Goal: Entertainment & Leisure: Consume media (video, audio)

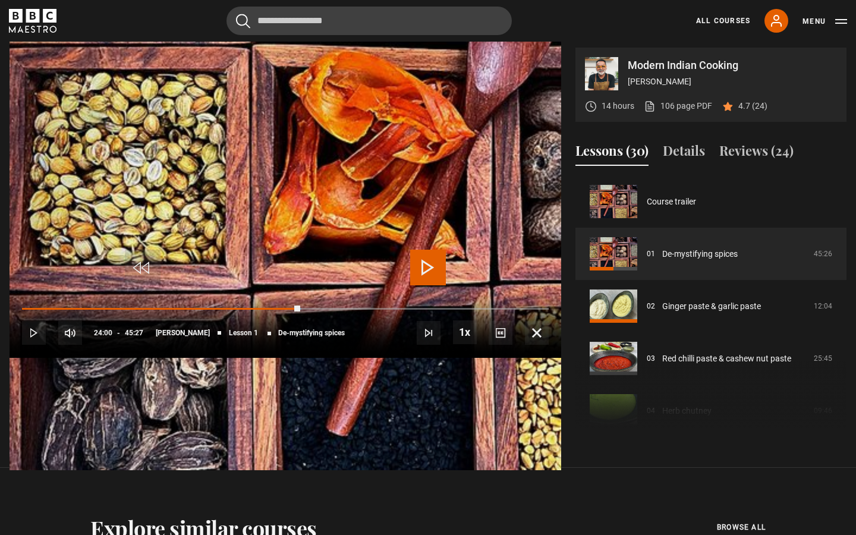
click at [426, 265] on span "Video Player" at bounding box center [428, 268] width 36 height 36
click at [423, 264] on span "Video Player" at bounding box center [428, 268] width 36 height 36
click at [548, 345] on span "Video Player" at bounding box center [537, 333] width 24 height 24
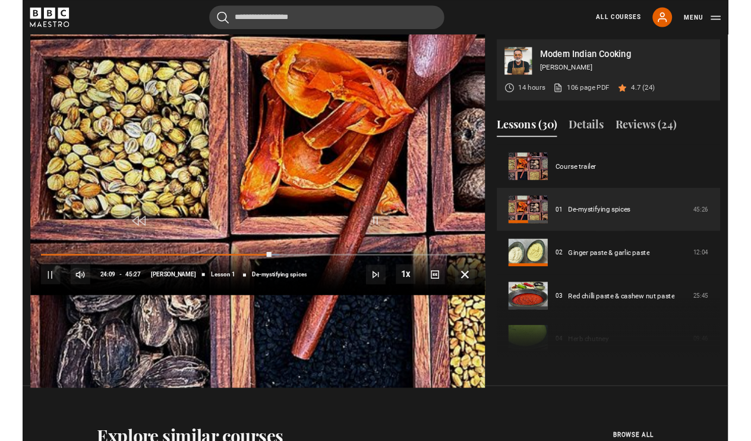
scroll to position [477, 0]
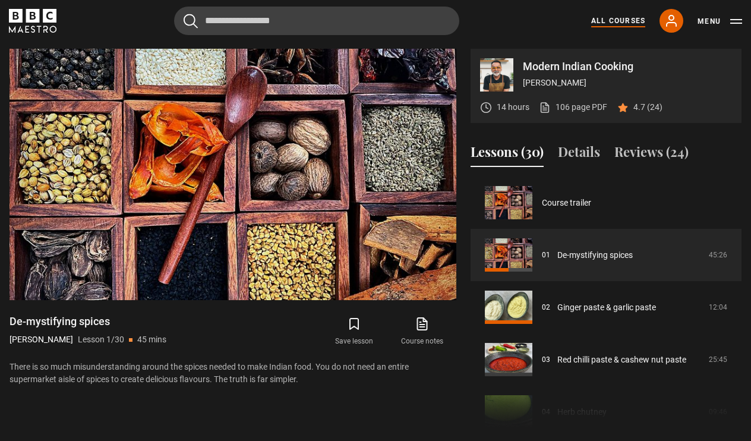
click at [637, 24] on link "All Courses" at bounding box center [618, 20] width 54 height 11
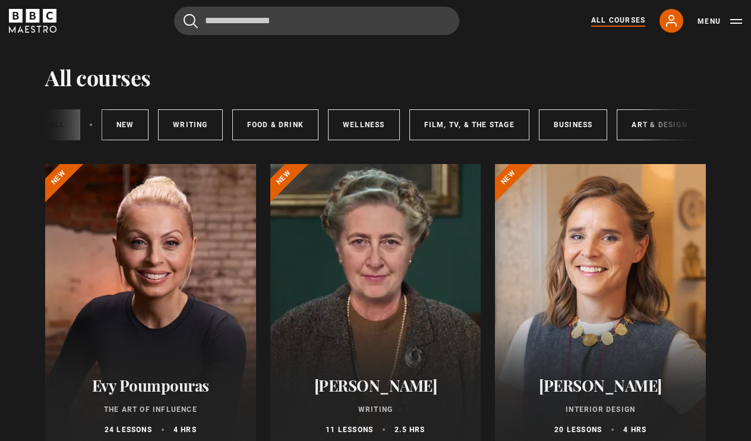
scroll to position [22, 0]
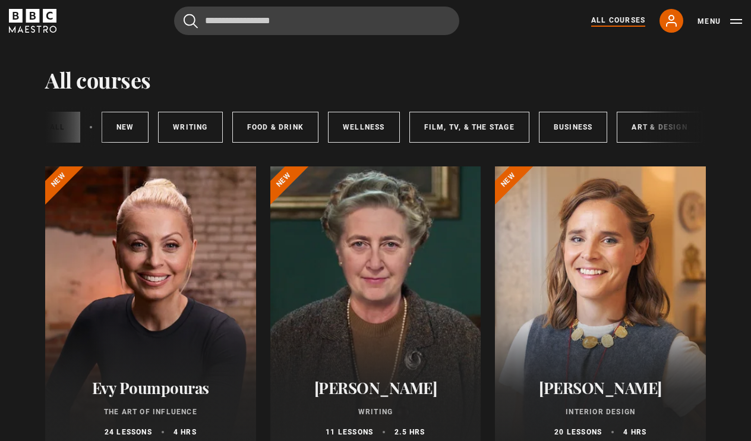
click at [376, 263] on div at bounding box center [375, 308] width 211 height 285
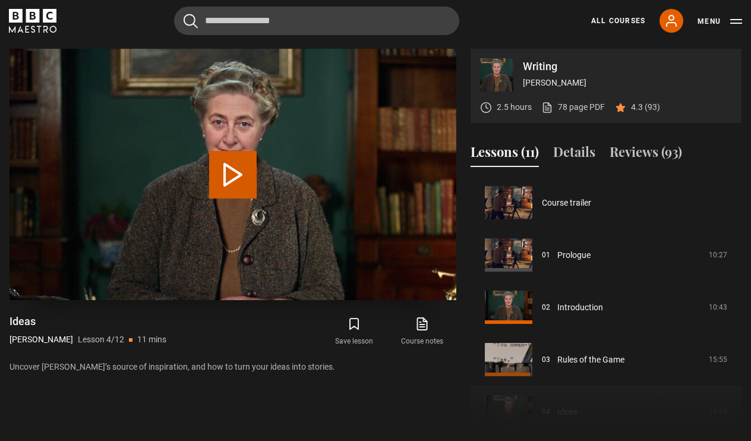
scroll to position [157, 0]
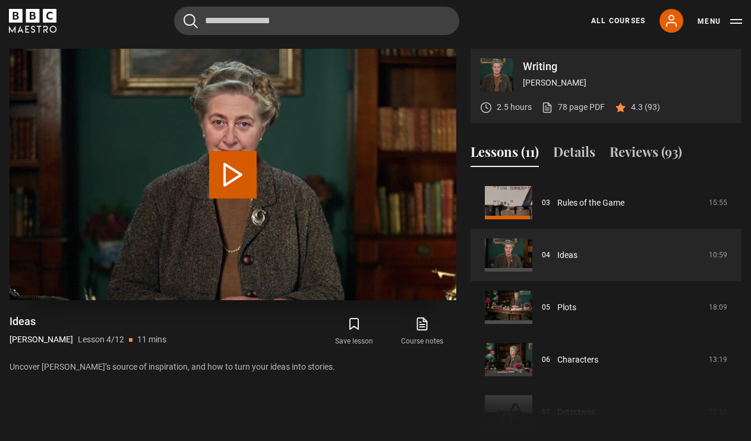
click at [233, 168] on button "Play Lesson Ideas" at bounding box center [233, 175] width 48 height 48
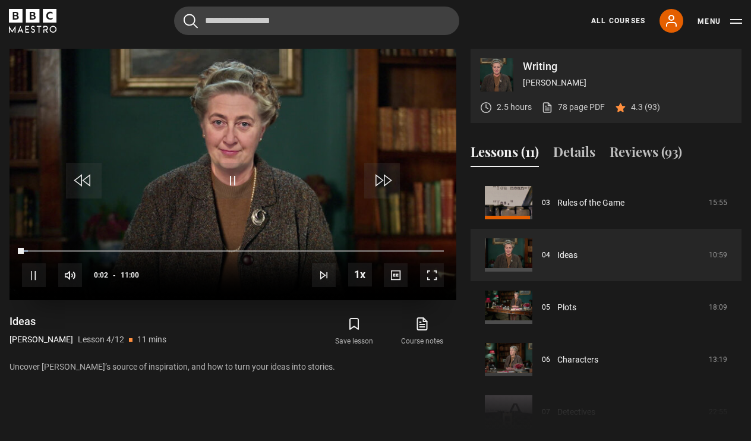
click at [434, 281] on span "Video Player" at bounding box center [432, 275] width 24 height 24
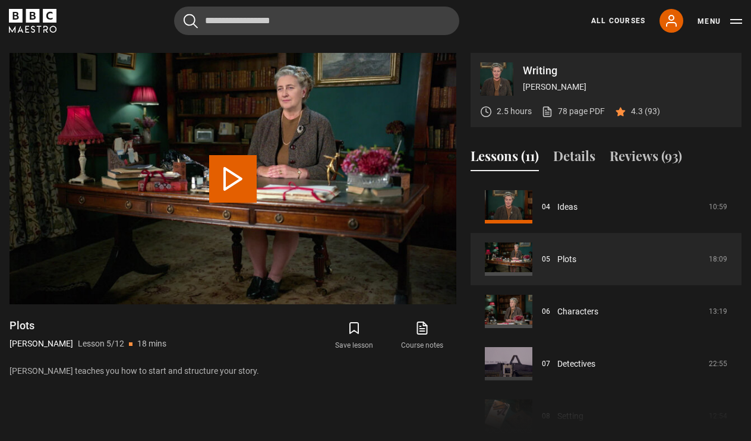
scroll to position [547, 0]
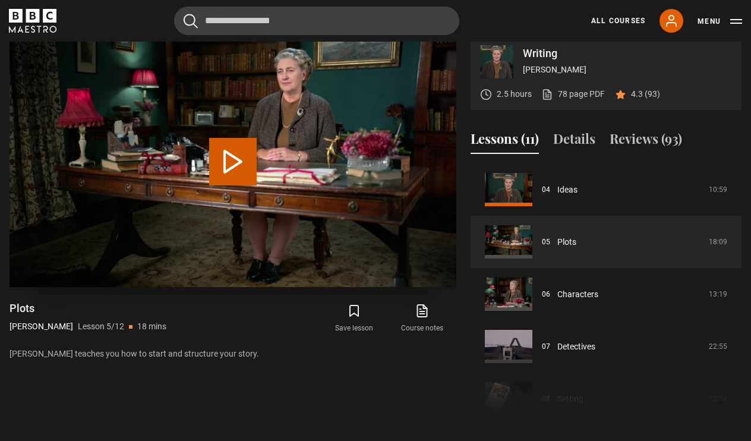
click at [417, 256] on video "Video Player" at bounding box center [233, 161] width 447 height 251
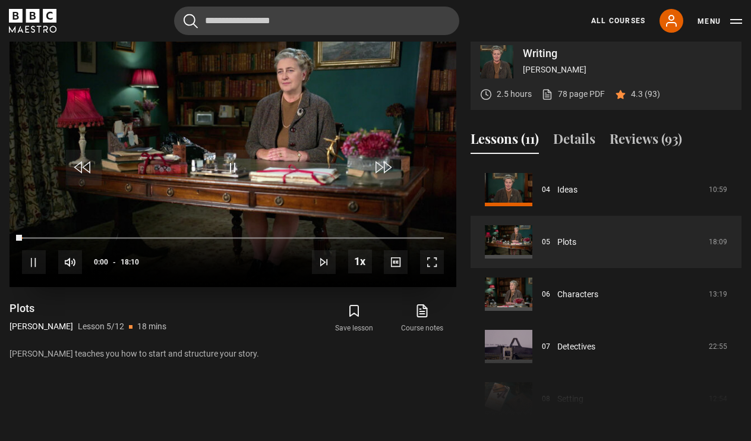
click at [436, 257] on span "Video Player" at bounding box center [432, 262] width 24 height 24
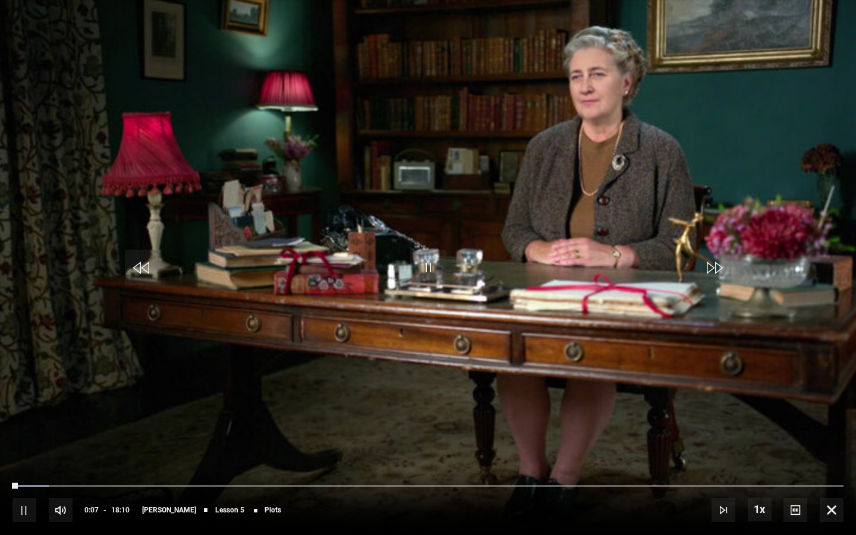
click at [429, 264] on span "Video Player" at bounding box center [428, 268] width 36 height 36
click at [430, 267] on span "Video Player" at bounding box center [428, 268] width 36 height 36
click at [427, 270] on span "Video Player" at bounding box center [428, 268] width 36 height 36
click at [751, 440] on span "Video Player" at bounding box center [831, 510] width 24 height 24
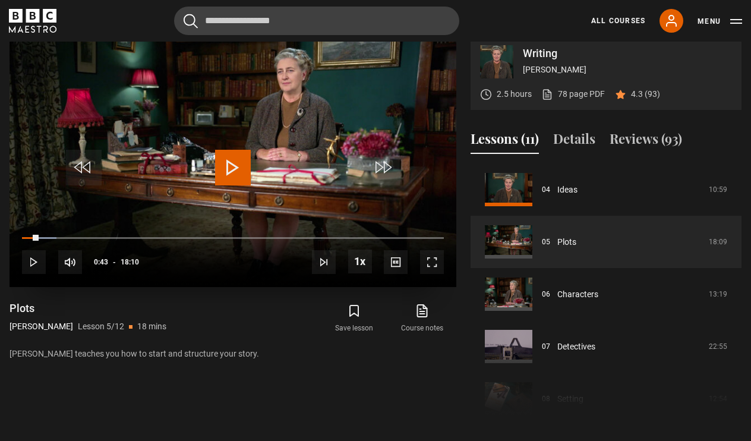
click at [238, 150] on span "Video Player" at bounding box center [233, 168] width 36 height 36
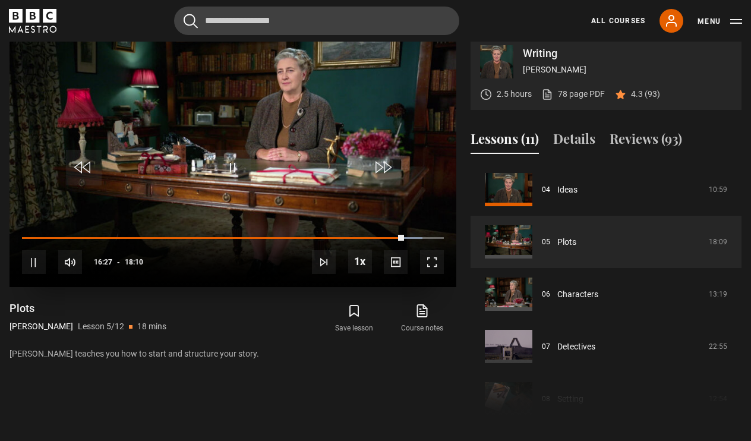
click at [274, 172] on video "Video Player" at bounding box center [233, 161] width 447 height 251
